Goal: Transaction & Acquisition: Purchase product/service

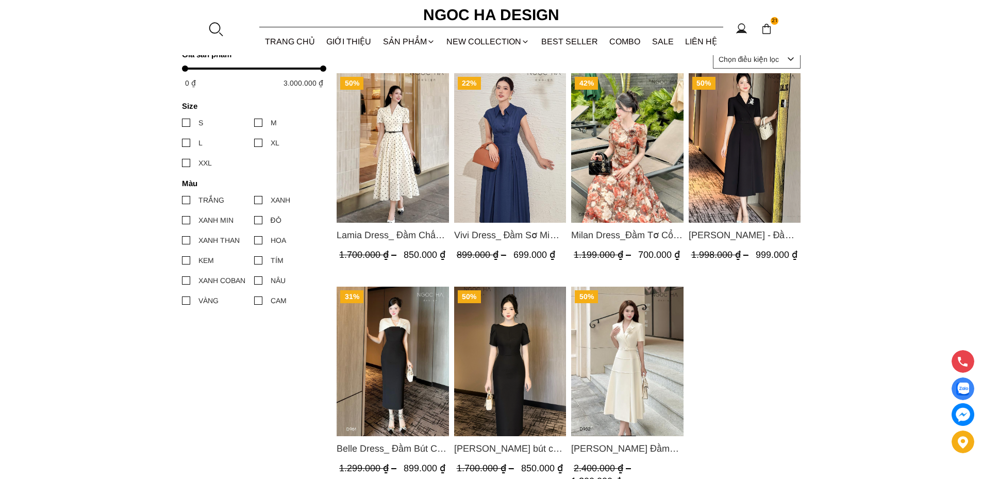
click at [414, 139] on img "Product image - Lamia Dress_ Đầm Chấm Bi Cổ Vest Màu Kem D1003" at bounding box center [393, 147] width 112 height 149
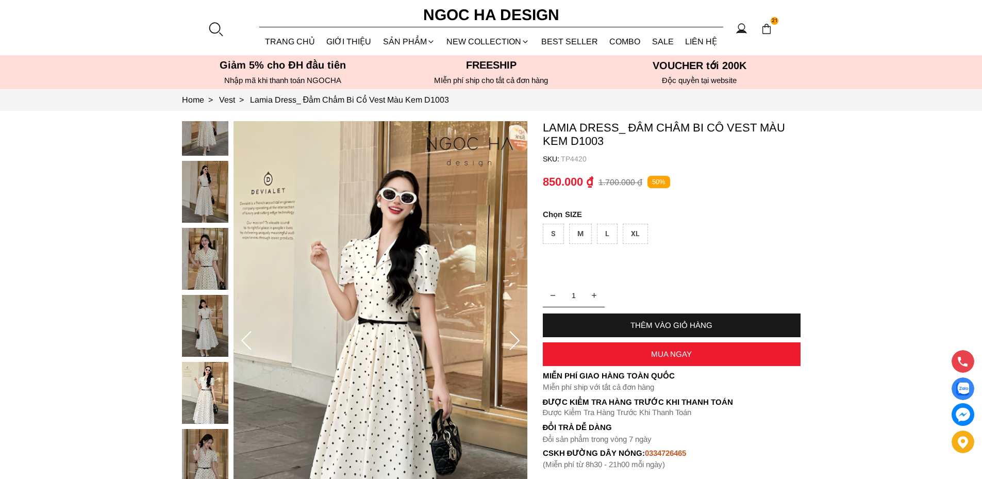
click at [201, 277] on img at bounding box center [205, 259] width 46 height 62
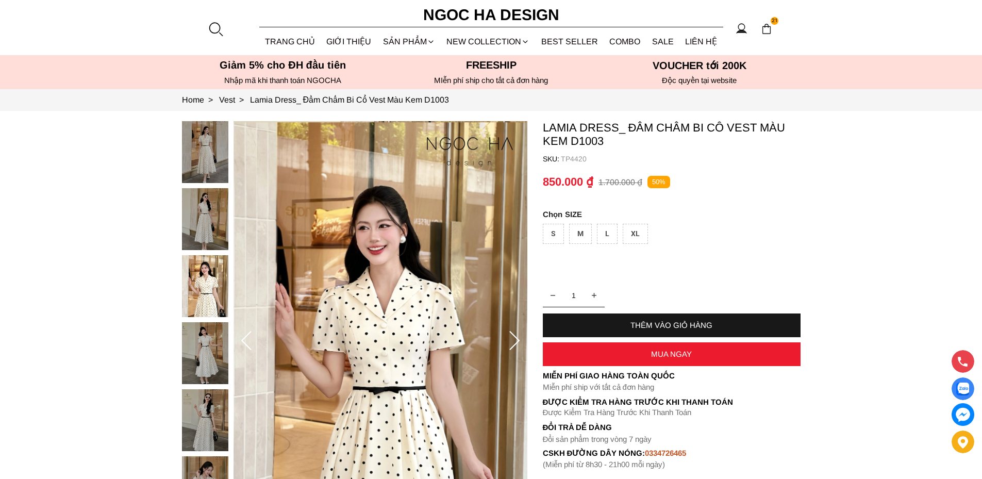
click at [196, 348] on img at bounding box center [205, 353] width 46 height 62
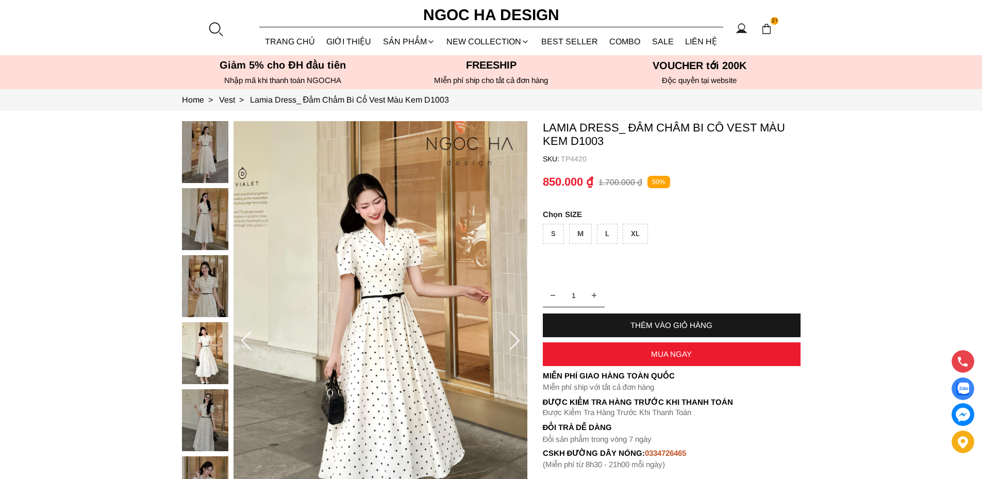
click at [202, 215] on img at bounding box center [205, 219] width 46 height 62
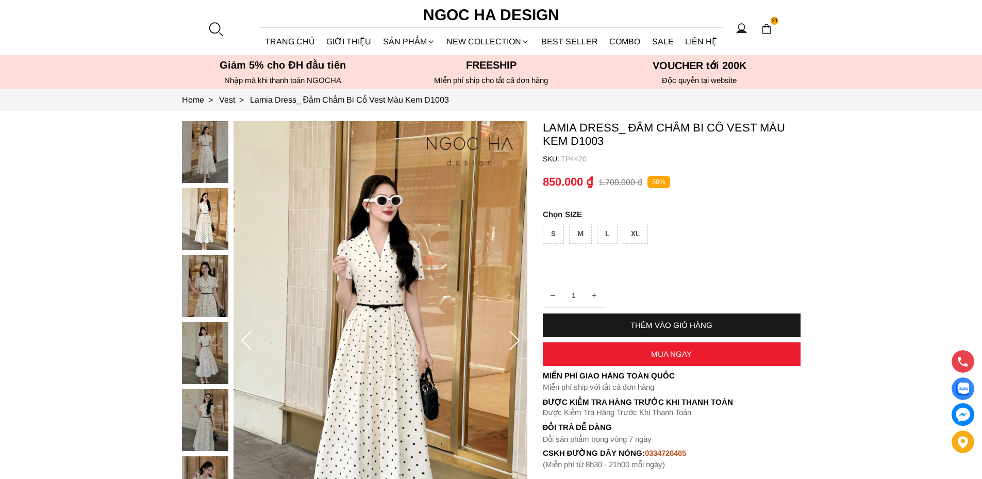
click at [205, 167] on img at bounding box center [205, 152] width 46 height 62
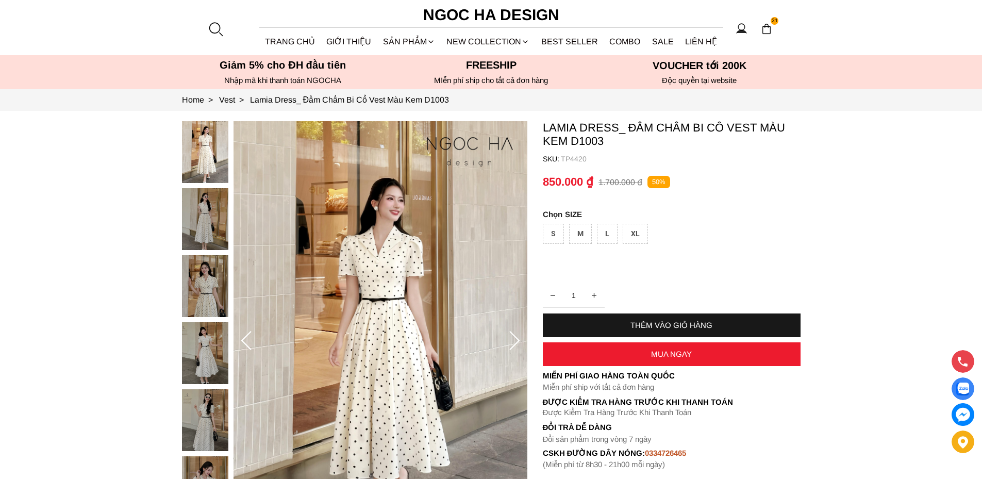
click at [210, 302] on img at bounding box center [205, 286] width 46 height 62
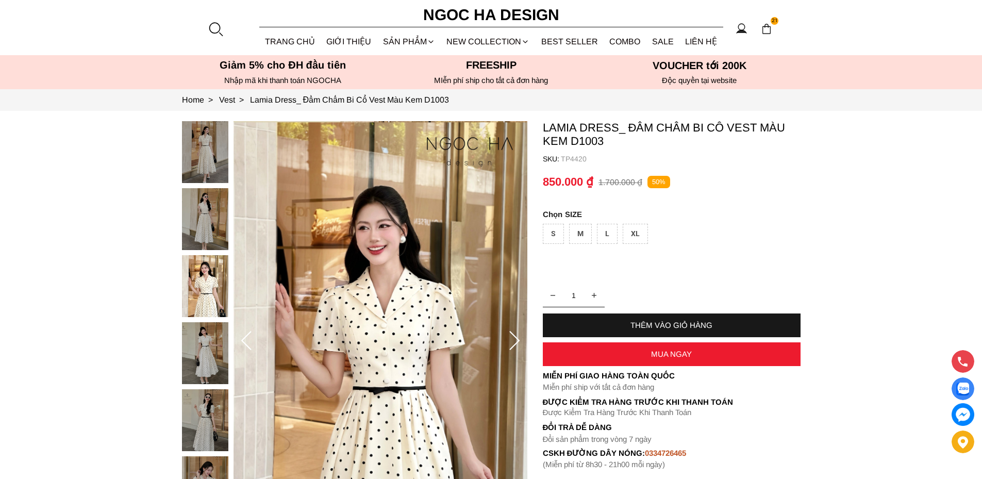
click at [205, 355] on img at bounding box center [205, 353] width 46 height 62
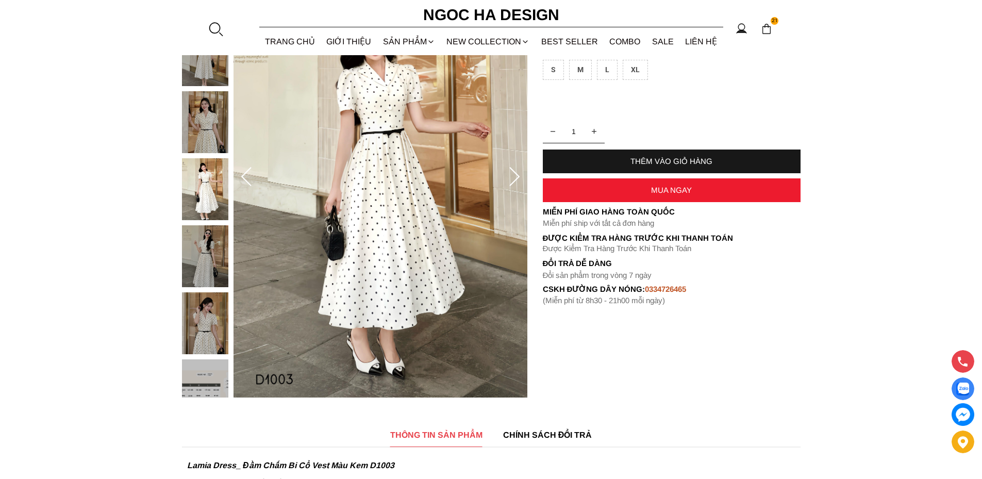
scroll to position [206, 0]
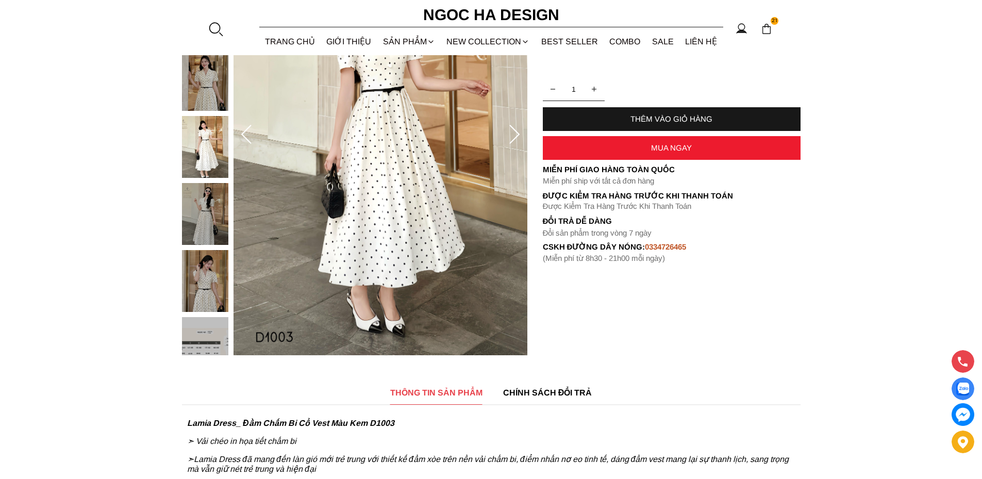
click at [201, 276] on img at bounding box center [205, 281] width 46 height 62
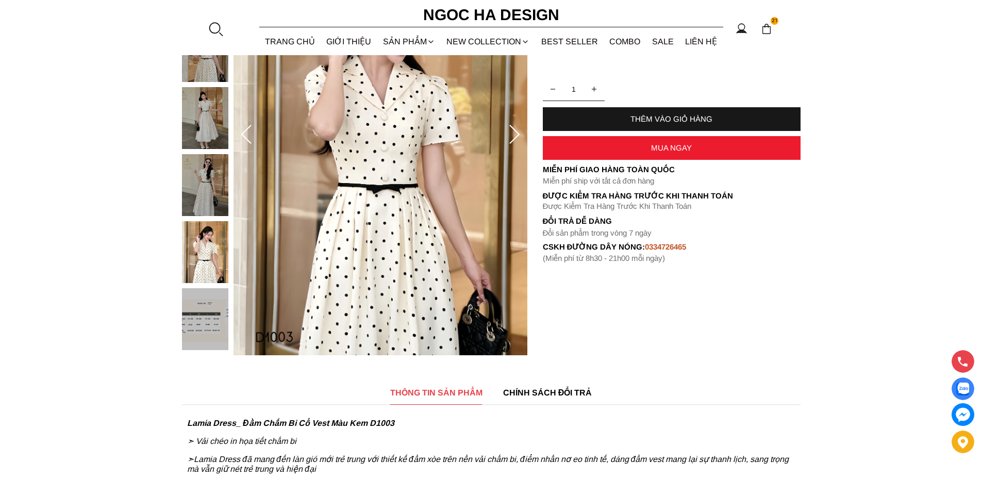
click at [211, 203] on img at bounding box center [205, 185] width 46 height 62
